Goal: Information Seeking & Learning: Check status

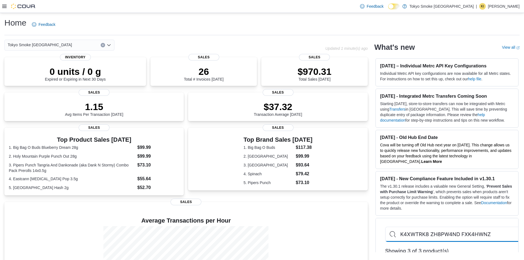
click at [4, 7] on icon at bounding box center [4, 6] width 4 height 4
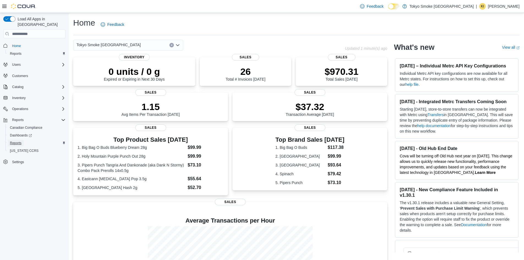
click at [21, 140] on link "Reports" at bounding box center [16, 143] width 16 height 7
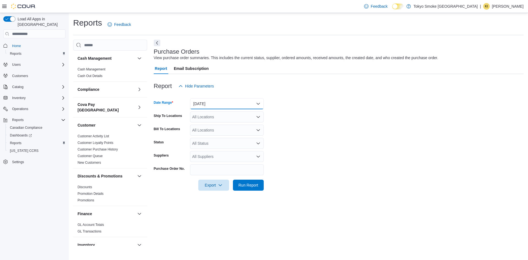
click at [261, 104] on button "Yesterday" at bounding box center [227, 103] width 74 height 11
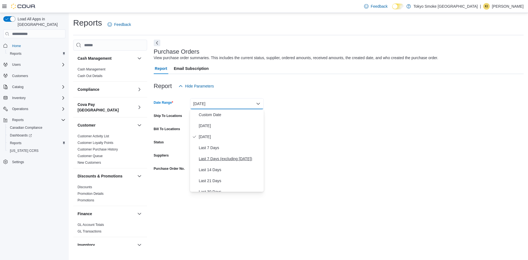
scroll to position [83, 0]
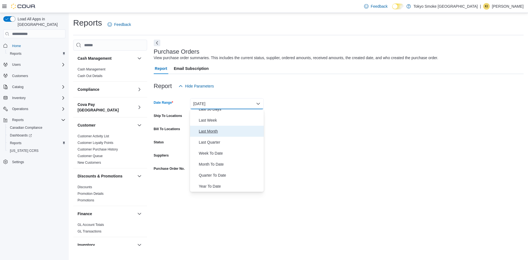
click at [213, 133] on span "Last Month" at bounding box center [230, 131] width 63 height 7
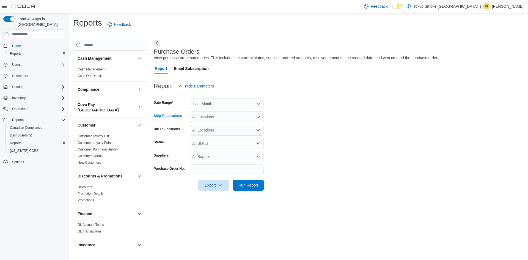
click at [258, 117] on icon "Open list of options" at bounding box center [258, 117] width 3 height 2
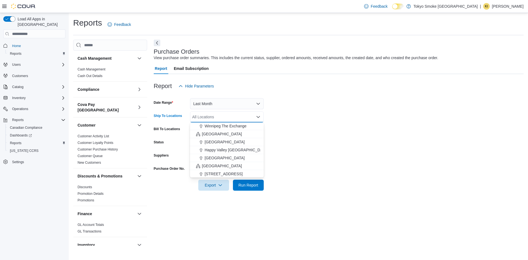
scroll to position [95, 0]
click at [213, 127] on span "Newfoundland" at bounding box center [222, 127] width 40 height 6
click at [213, 186] on span "Export" at bounding box center [214, 184] width 24 height 11
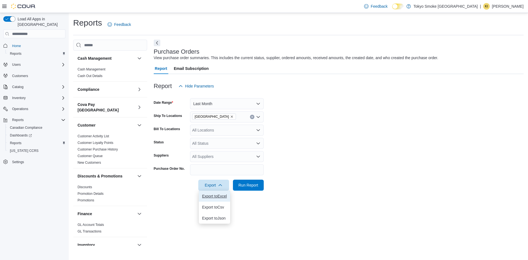
click at [206, 198] on span "Export to Excel" at bounding box center [214, 196] width 25 height 4
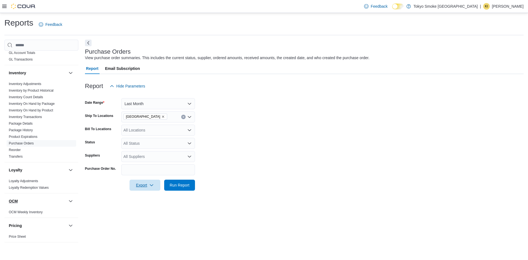
scroll to position [184, 0]
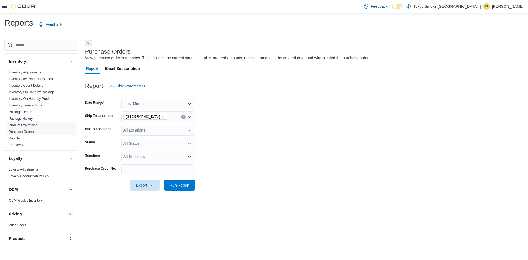
drag, startPoint x: 39, startPoint y: 102, endPoint x: 7, endPoint y: 119, distance: 36.5
click at [39, 103] on link "Inventory Transactions" at bounding box center [25, 105] width 33 height 4
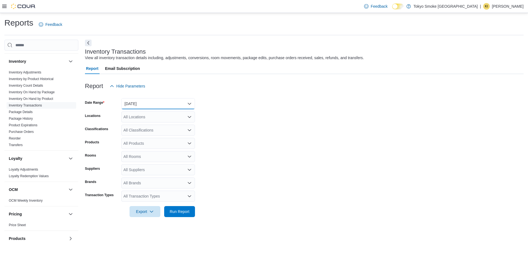
click at [180, 106] on button "Yesterday" at bounding box center [158, 103] width 74 height 11
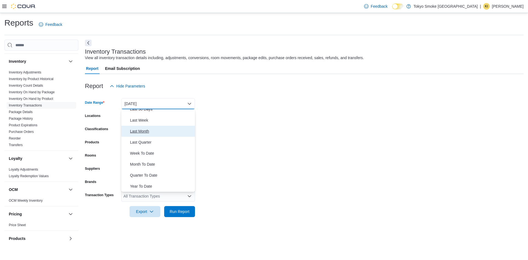
click at [144, 132] on span "Last Month" at bounding box center [161, 131] width 63 height 7
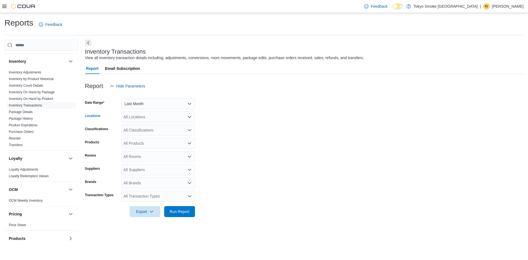
click at [168, 118] on div "All Locations" at bounding box center [158, 116] width 74 height 11
type input "*"
type input "***"
click at [152, 126] on span "Newfoundland" at bounding box center [153, 127] width 40 height 6
click at [258, 170] on form "Date Range Last Month Locations Newfoundland Classifications All Classification…" at bounding box center [304, 154] width 439 height 125
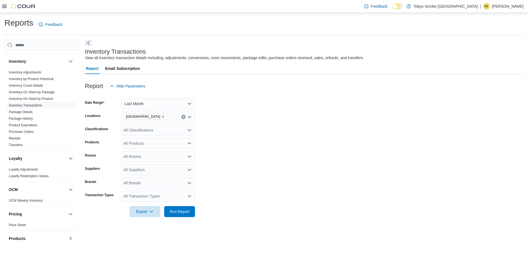
click at [184, 195] on div "All Transaction Types" at bounding box center [158, 196] width 74 height 11
type input "**"
click at [146, 170] on span "Transfer Out" at bounding box center [158, 170] width 67 height 6
type input "**"
click at [140, 180] on span "Transfer In" at bounding box center [153, 178] width 57 height 6
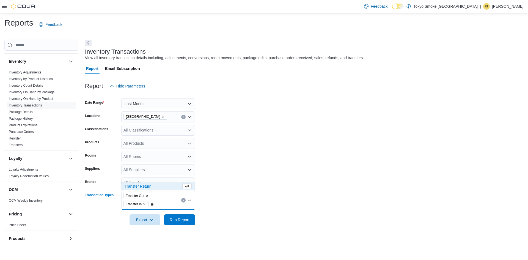
type input "**"
click at [141, 189] on span "Transfer Return" at bounding box center [153, 187] width 57 height 6
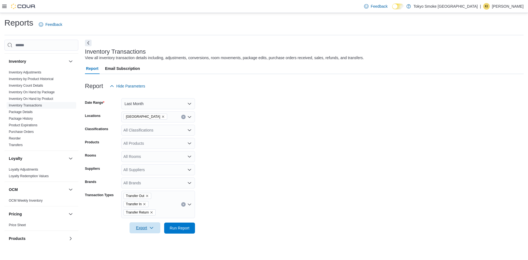
click at [143, 227] on span "Export" at bounding box center [145, 227] width 24 height 11
click at [146, 196] on span "Export to Excel" at bounding box center [145, 195] width 25 height 4
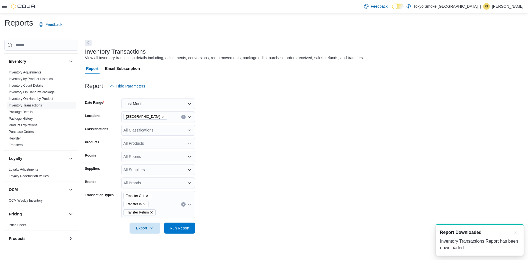
scroll to position [0, 0]
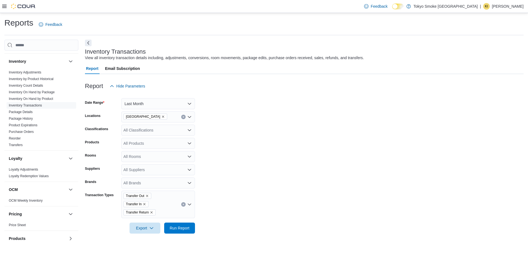
click at [162, 117] on icon "Remove Newfoundland from selection in this group" at bounding box center [163, 117] width 2 height 2
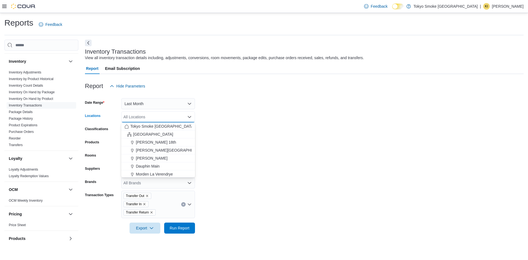
click at [157, 117] on div "All Locations" at bounding box center [158, 116] width 74 height 11
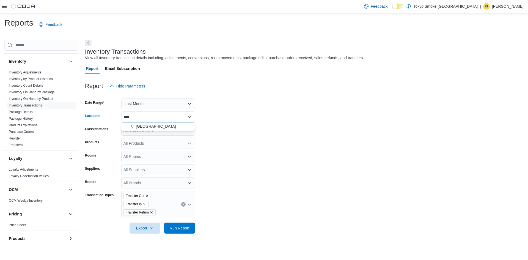
type input "****"
click at [163, 126] on span "Mount Pearl Commonwealth" at bounding box center [156, 127] width 40 height 6
click at [147, 225] on span "Export" at bounding box center [145, 227] width 24 height 11
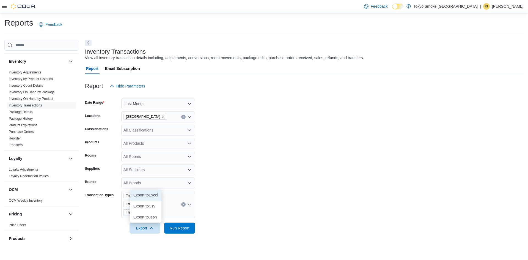
click at [141, 196] on span "Export to Excel" at bounding box center [145, 195] width 25 height 4
click at [165, 116] on icon "Remove Mount Pearl Commonwealth from selection in this group" at bounding box center [163, 116] width 3 height 3
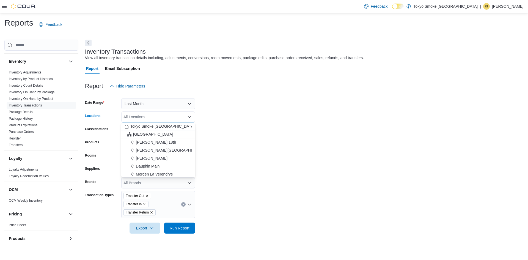
click at [152, 117] on div "All Locations" at bounding box center [158, 116] width 74 height 11
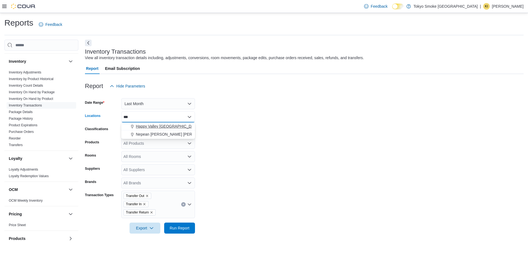
type input "***"
click at [154, 127] on span "Happy Valley Goose Bay" at bounding box center [168, 127] width 64 height 6
click at [225, 176] on form "Date Range Last Month Locations Happy Valley Goose Bay Classifications All Clas…" at bounding box center [304, 163] width 439 height 142
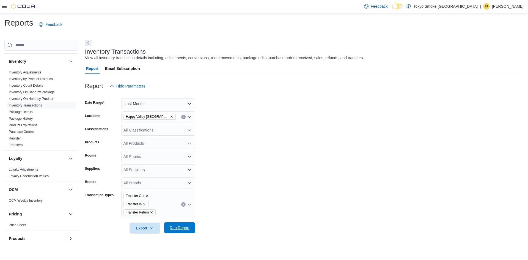
click at [178, 227] on span "Run Report" at bounding box center [180, 228] width 20 height 6
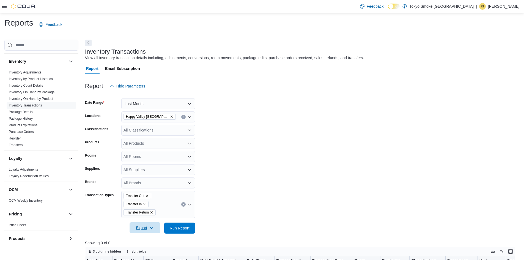
click at [141, 228] on span "Export" at bounding box center [145, 227] width 24 height 11
click at [230, 210] on form "Date Range Last Month Locations Happy Valley Goose Bay Classifications All Clas…" at bounding box center [302, 163] width 435 height 142
click at [181, 225] on span "Run Report" at bounding box center [180, 227] width 24 height 11
click at [170, 117] on icon "Remove Happy Valley Goose Bay from selection in this group" at bounding box center [171, 116] width 3 height 3
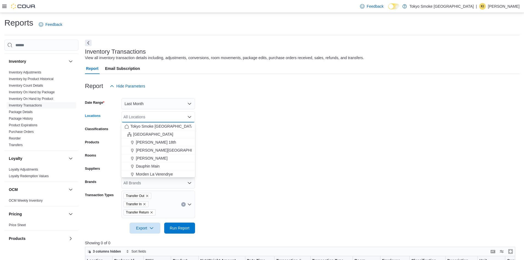
click at [154, 117] on div "All Locations" at bounding box center [158, 116] width 74 height 11
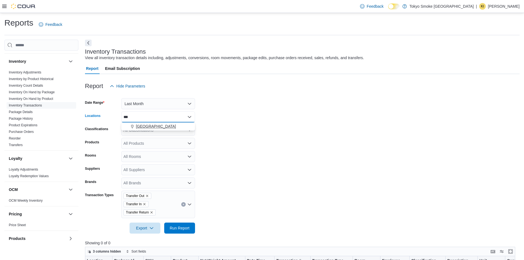
type input "***"
click at [155, 126] on span "Conception Bay Highway" at bounding box center [156, 127] width 40 height 6
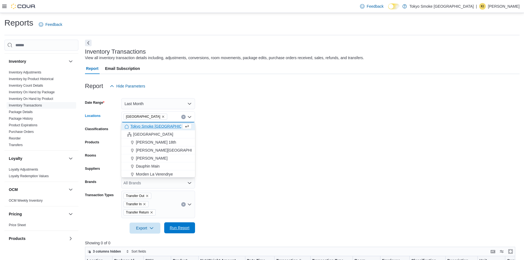
click at [179, 229] on span "Run Report" at bounding box center [180, 228] width 20 height 6
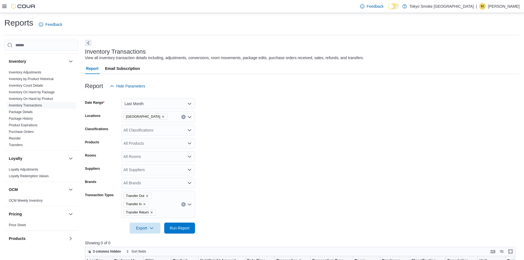
click at [148, 196] on icon "Remove Transfer Out from selection in this group" at bounding box center [147, 195] width 3 height 3
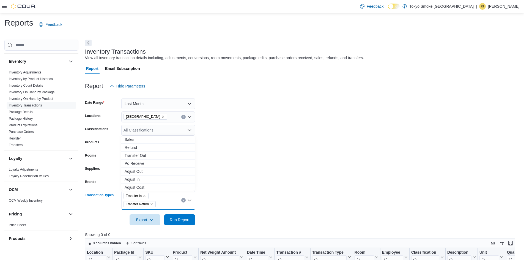
click at [146, 197] on span "Transfer In" at bounding box center [136, 196] width 25 height 6
click at [144, 197] on icon "Remove Transfer In from selection in this group" at bounding box center [144, 195] width 3 height 3
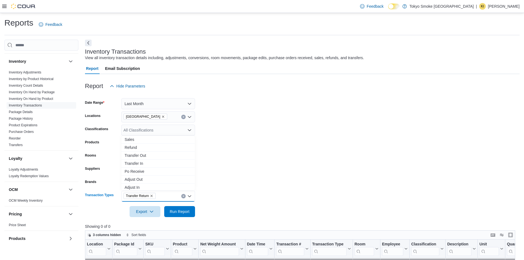
click at [152, 197] on icon "Remove Transfer Return from selection in this group" at bounding box center [151, 195] width 3 height 3
click at [143, 172] on span "Po Receive" at bounding box center [158, 172] width 67 height 6
click at [179, 212] on span "Run Report" at bounding box center [180, 212] width 20 height 6
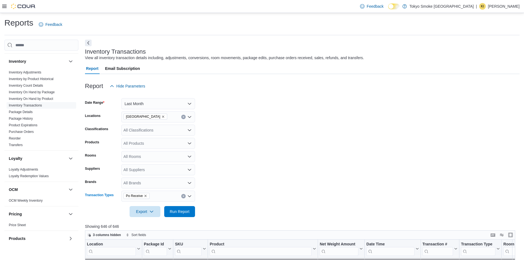
click at [144, 197] on icon "Remove Po Receive from selection in this group" at bounding box center [145, 195] width 3 height 3
click at [164, 117] on icon "Remove Conception Bay Highway from selection in this group" at bounding box center [163, 117] width 2 height 2
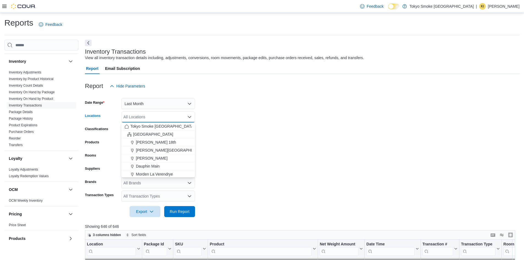
click at [167, 117] on div "All Locations" at bounding box center [158, 116] width 74 height 11
type input "****"
click at [143, 126] on span "Saskatchewan" at bounding box center [153, 127] width 40 height 6
click at [237, 162] on form "Date Range Last Month Locations Saskatchewan Combo box. Selected. Saskatchewan.…" at bounding box center [302, 154] width 435 height 125
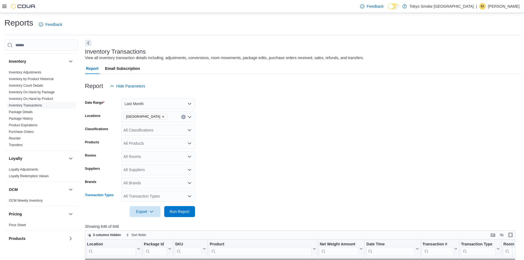
click at [147, 196] on div "All Transaction Types" at bounding box center [158, 196] width 74 height 11
type input "*"
type input "**"
click at [143, 169] on span "Transfer Out" at bounding box center [158, 170] width 67 height 6
type input "**"
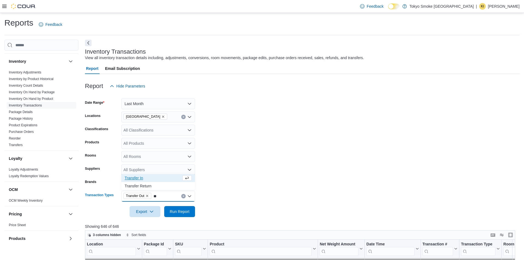
click at [135, 177] on span "Transfer In" at bounding box center [153, 178] width 57 height 6
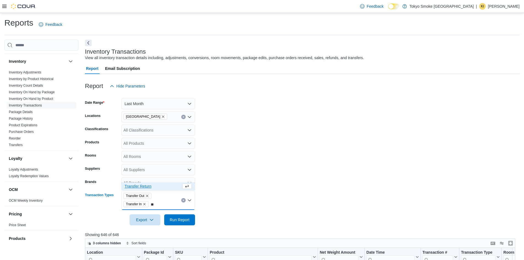
type input "**"
click at [143, 187] on span "Transfer Return" at bounding box center [153, 187] width 57 height 6
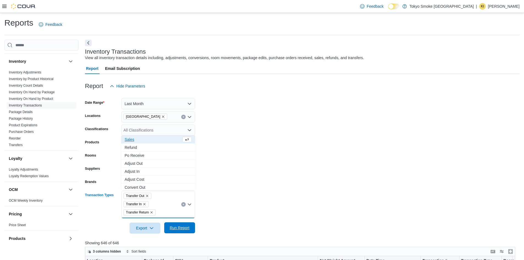
click at [180, 229] on span "Run Report" at bounding box center [180, 228] width 20 height 6
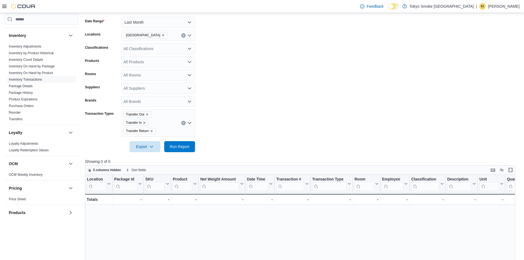
scroll to position [92, 0]
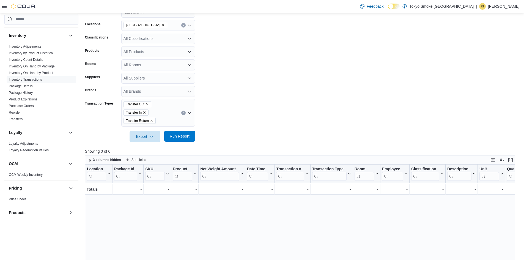
click at [175, 137] on span "Run Report" at bounding box center [180, 136] width 20 height 6
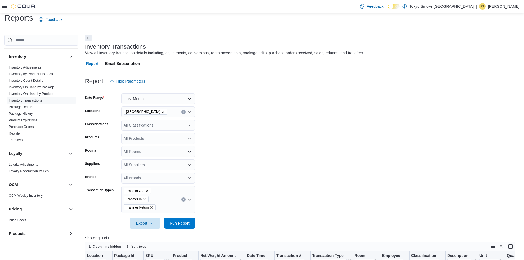
scroll to position [0, 0]
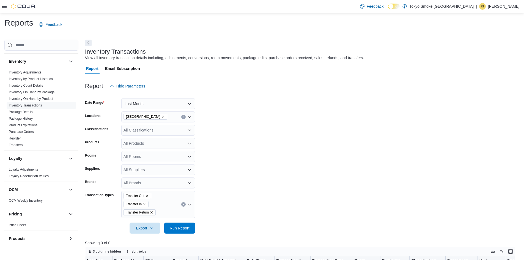
click at [162, 116] on icon "Remove Saskatchewan from selection in this group" at bounding box center [163, 116] width 3 height 3
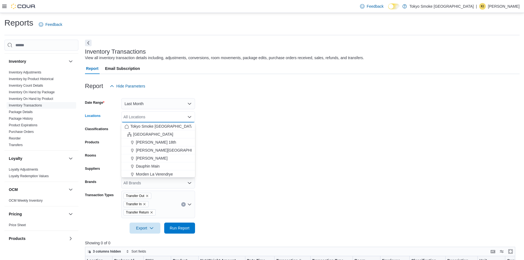
click at [149, 115] on div "All Locations" at bounding box center [158, 116] width 74 height 11
type input "*"
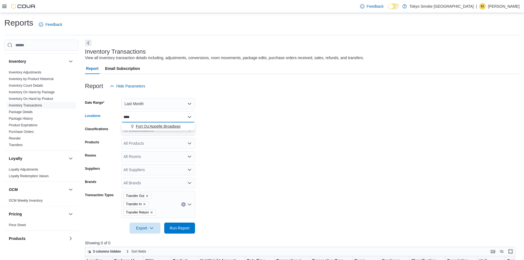
type input "****"
click at [168, 128] on span "Fort Qu'Appelle Broadway" at bounding box center [158, 127] width 45 height 6
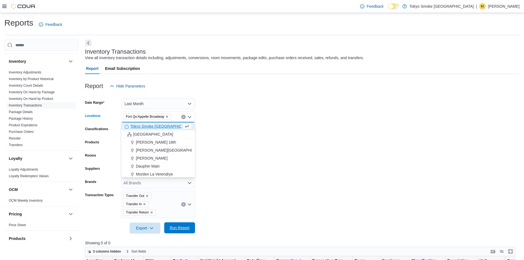
click at [186, 228] on span "Run Report" at bounding box center [180, 228] width 20 height 6
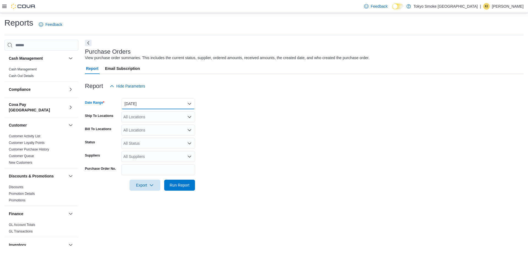
click at [154, 104] on button "[DATE]" at bounding box center [158, 103] width 74 height 11
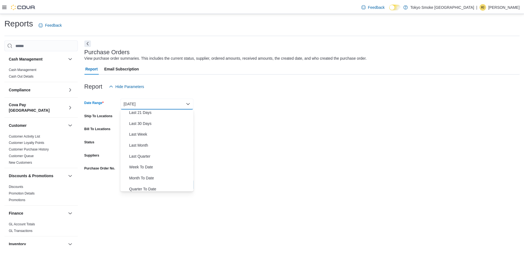
scroll to position [83, 0]
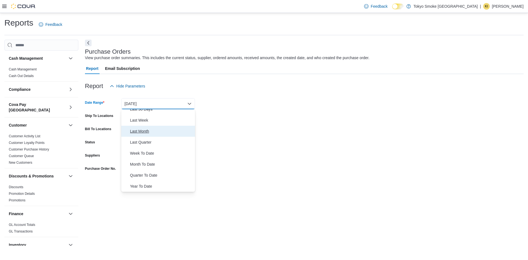
click at [146, 132] on span "Last Month" at bounding box center [161, 131] width 63 height 7
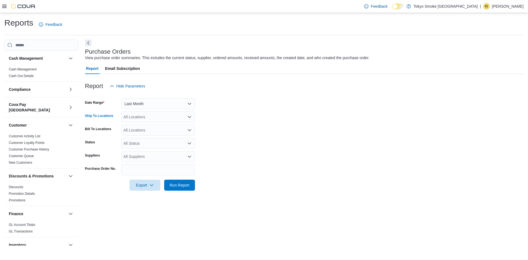
click at [148, 121] on div "All Locations" at bounding box center [158, 116] width 74 height 11
type input "****"
click at [155, 125] on span "Happy Valley Goose Bay" at bounding box center [168, 127] width 64 height 6
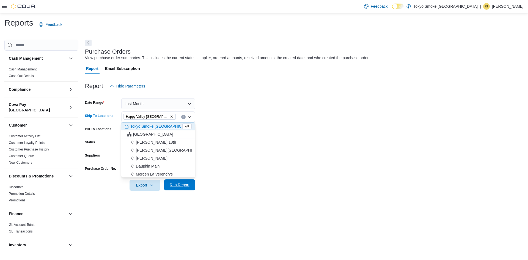
click at [178, 185] on span "Run Report" at bounding box center [180, 185] width 20 height 6
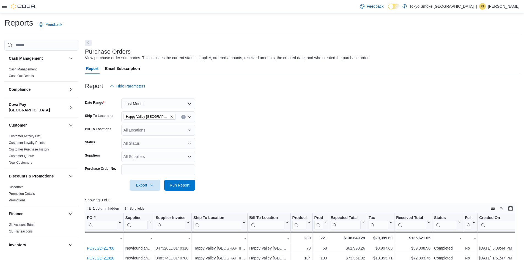
scroll to position [92, 0]
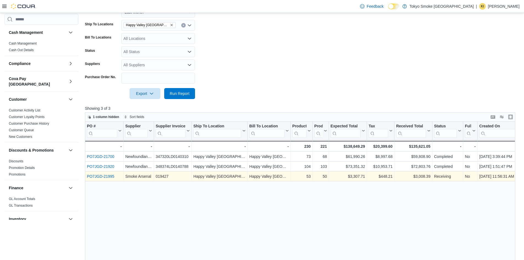
click at [98, 179] on link "PO7JGD-21995" at bounding box center [101, 176] width 28 height 4
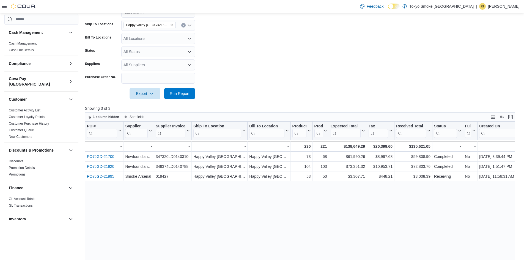
scroll to position [0, 0]
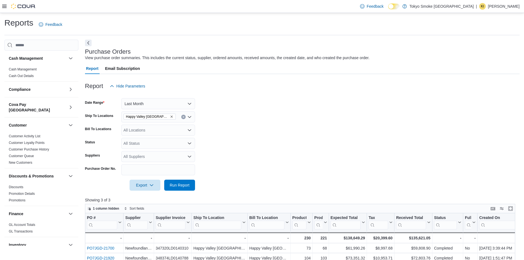
click at [170, 116] on icon "Remove Happy Valley Goose Bay from selection in this group" at bounding box center [171, 116] width 3 height 3
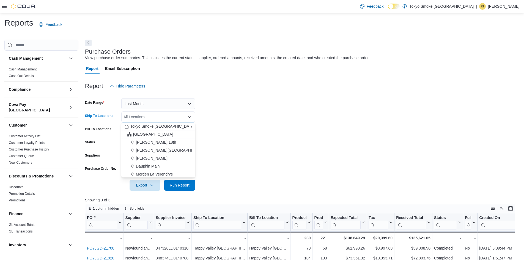
click at [159, 120] on div "All Locations Combo box. Selected. Combo box input. All Locations. Type some te…" at bounding box center [158, 116] width 74 height 11
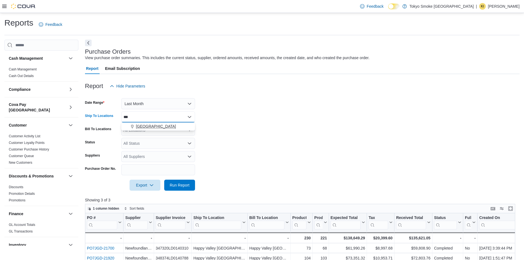
type input "***"
click at [161, 126] on span "Conception Bay Highway" at bounding box center [156, 127] width 40 height 6
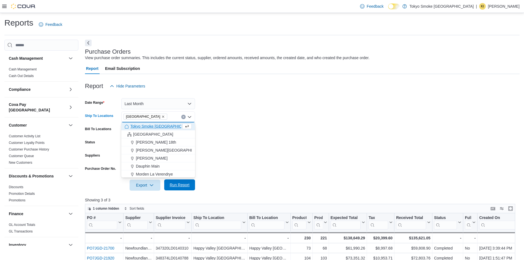
click at [181, 189] on span "Run Report" at bounding box center [180, 184] width 24 height 11
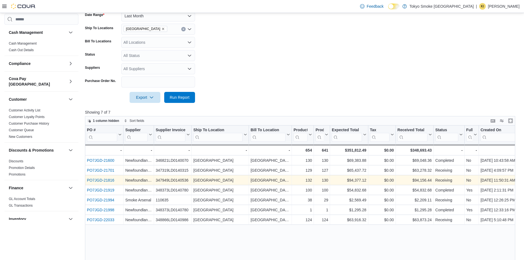
scroll to position [92, 0]
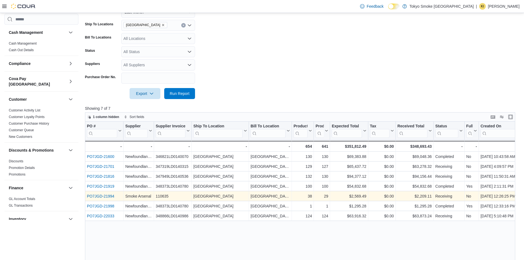
click at [108, 198] on link "PO7JGD-21994" at bounding box center [101, 196] width 28 height 4
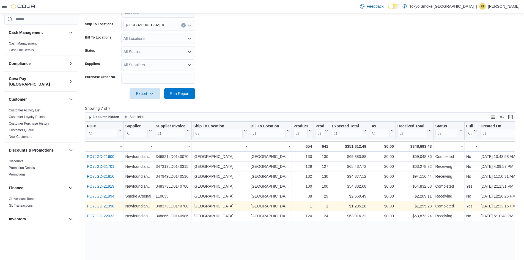
click at [105, 205] on link "PO7JGD-21998" at bounding box center [101, 206] width 28 height 4
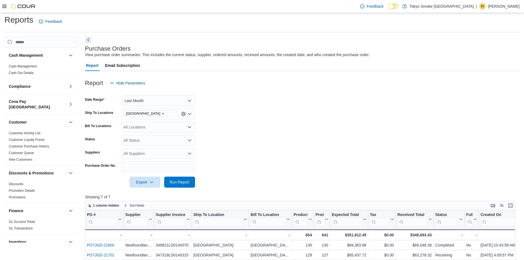
scroll to position [0, 0]
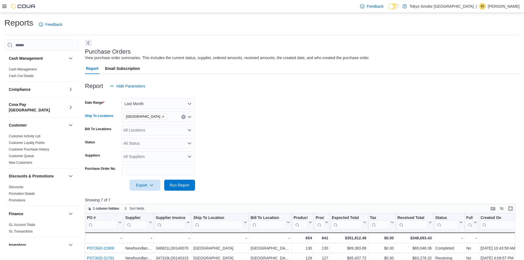
click at [167, 117] on span "Conception Bay Highway" at bounding box center [146, 117] width 44 height 6
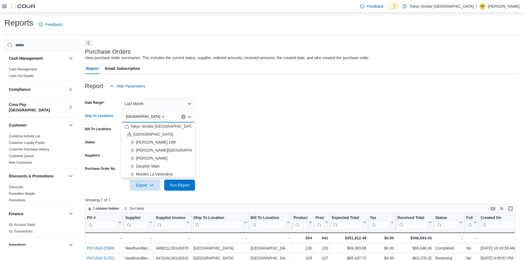
click at [165, 116] on icon "Remove Conception Bay Highway from selection in this group" at bounding box center [163, 116] width 3 height 3
click at [160, 116] on div "All Locations" at bounding box center [158, 116] width 74 height 11
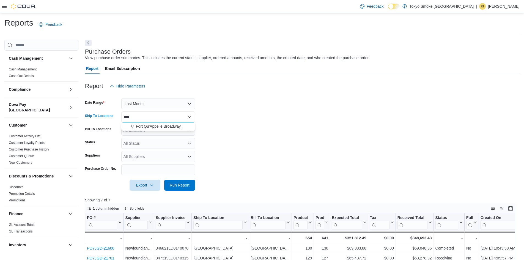
type input "****"
click at [165, 124] on span "Fort Qu'Appelle Broadway" at bounding box center [158, 127] width 45 height 6
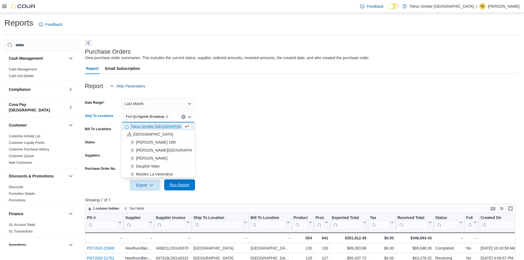
click at [181, 187] on span "Run Report" at bounding box center [180, 185] width 20 height 6
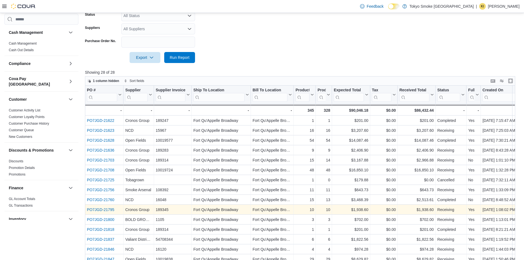
scroll to position [156, 0]
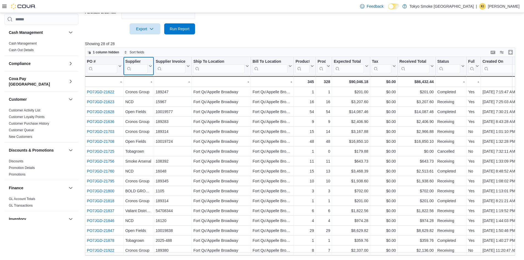
click at [135, 70] on input "search" at bounding box center [136, 68] width 23 height 9
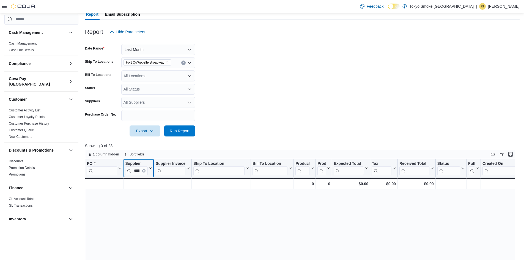
scroll to position [0, 0]
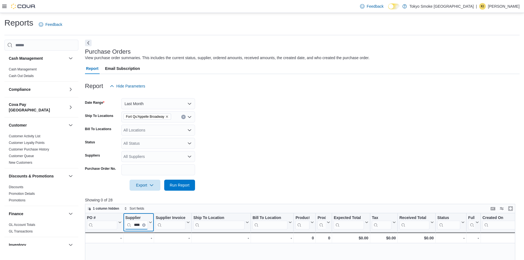
click at [144, 227] on input "*****" at bounding box center [136, 225] width 23 height 9
type input "*"
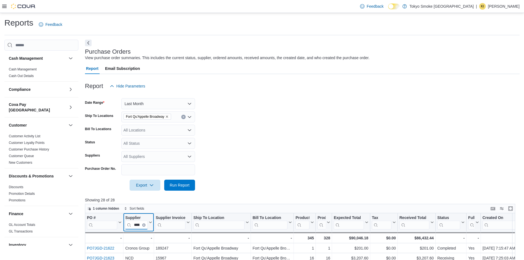
scroll to position [0, 4]
type input "*****"
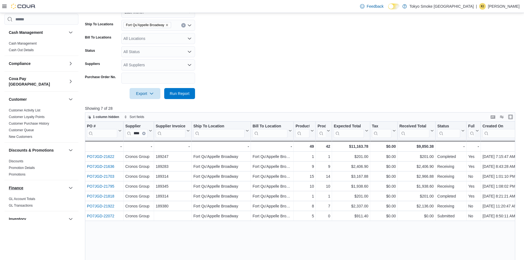
scroll to position [0, 0]
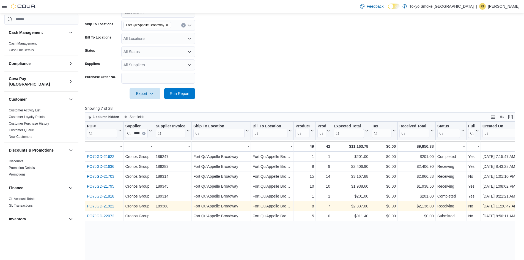
click at [107, 208] on link "PO7JGD-21922" at bounding box center [101, 206] width 28 height 4
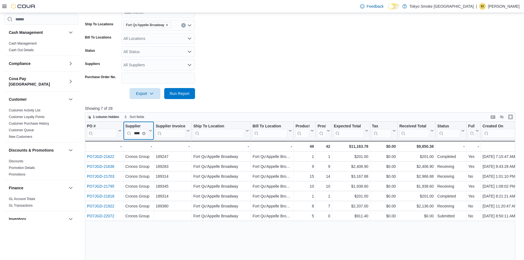
click at [144, 134] on icon "Clear input" at bounding box center [143, 133] width 1 height 1
click at [138, 135] on input "search" at bounding box center [136, 133] width 23 height 9
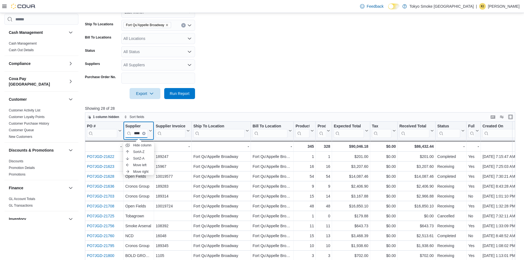
type input "****"
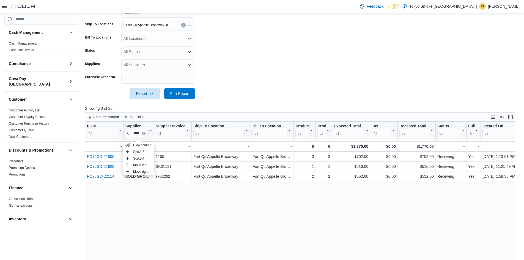
click at [206, 199] on div "PO # Click to view column header actions Supplier **** Click to view column hea…" at bounding box center [302, 221] width 435 height 199
click at [144, 134] on icon "Clear input" at bounding box center [143, 133] width 1 height 1
click at [139, 136] on input "search" at bounding box center [136, 133] width 23 height 9
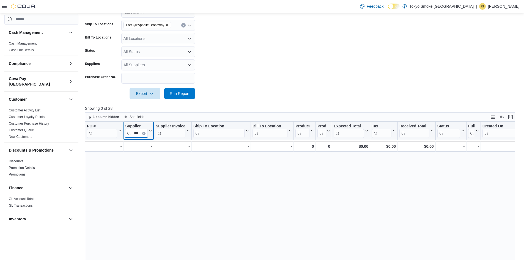
type input "***"
click at [144, 132] on button "Clear input" at bounding box center [143, 133] width 3 height 3
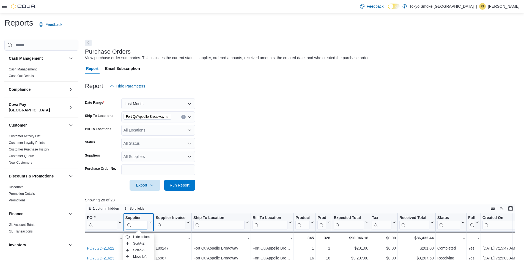
click at [138, 226] on input "search" at bounding box center [136, 225] width 23 height 9
type input "****"
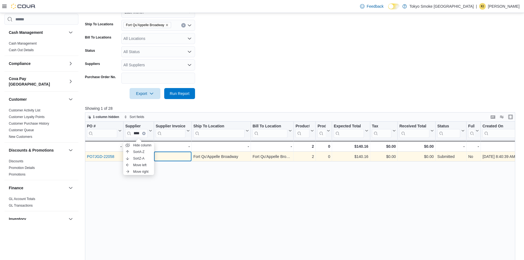
scroll to position [0, 0]
click at [178, 157] on div "- Supplier Invoice Number, column 3, row 1" at bounding box center [173, 156] width 34 height 6
click at [107, 157] on link "PO7JGD-22058" at bounding box center [101, 156] width 28 height 4
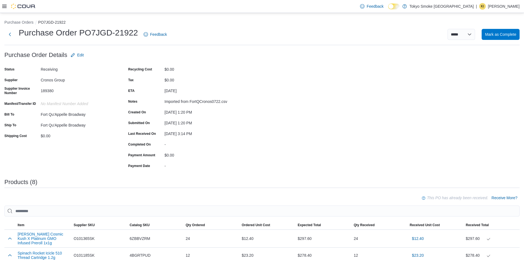
click at [309, 112] on div "Purchase Order: PO7JGD-21922 Feedback Purchase Order Details Edit Status Receiv…" at bounding box center [261, 247] width 515 height 395
